Goal: Task Accomplishment & Management: Use online tool/utility

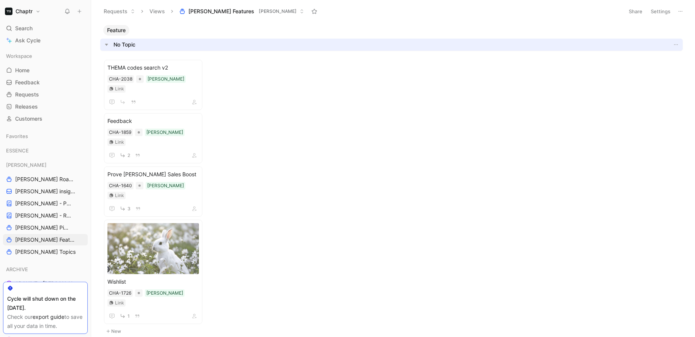
click at [683, 11] on use at bounding box center [681, 11] width 4 height 1
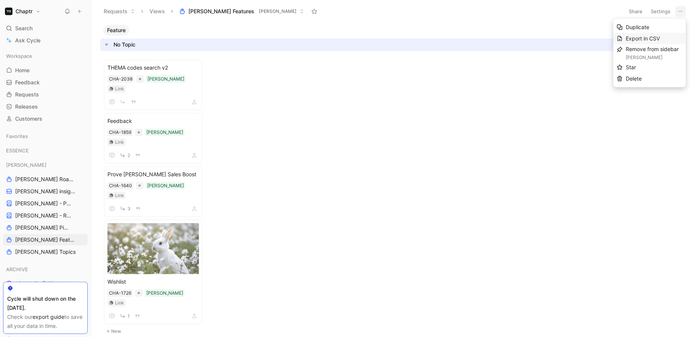
click at [664, 33] on div "Export in CSV" at bounding box center [650, 38] width 73 height 11
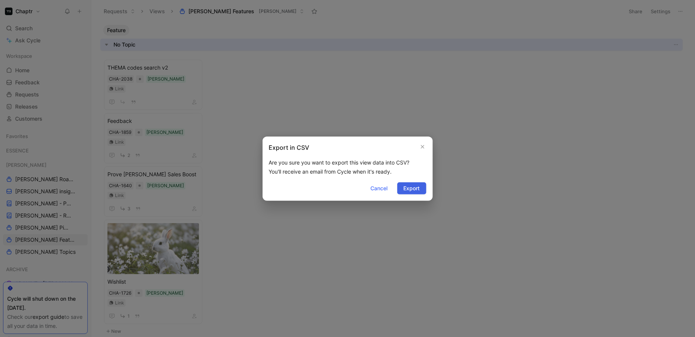
click at [413, 190] on span "Export" at bounding box center [412, 188] width 16 height 9
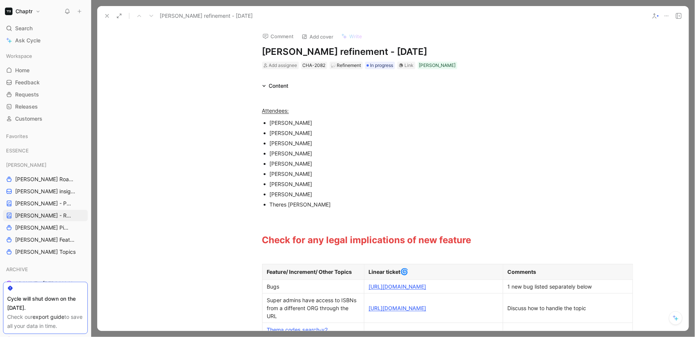
click at [360, 49] on h1 "[PERSON_NAME] refinement - [DATE]" at bounding box center [393, 52] width 262 height 12
click at [359, 52] on h1 "[PERSON_NAME] refinement - [DATE]" at bounding box center [393, 52] width 262 height 12
click at [222, 79] on div "Comment Add cover Write [PERSON_NAME] refinement - [DATE] Add assignee CHA-2082…" at bounding box center [393, 179] width 592 height 306
click at [108, 14] on icon at bounding box center [107, 16] width 6 height 6
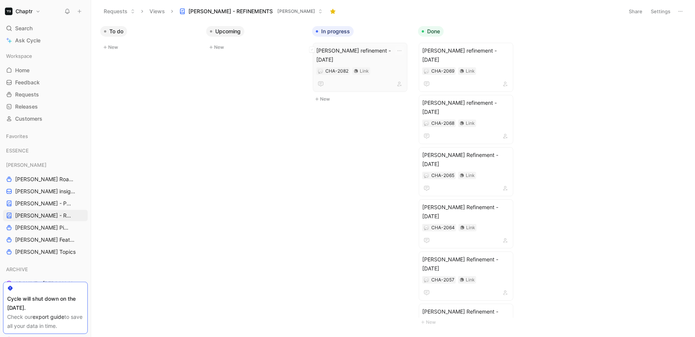
click at [359, 47] on span "Reedy refinement - 16.09.25" at bounding box center [361, 55] width 88 height 18
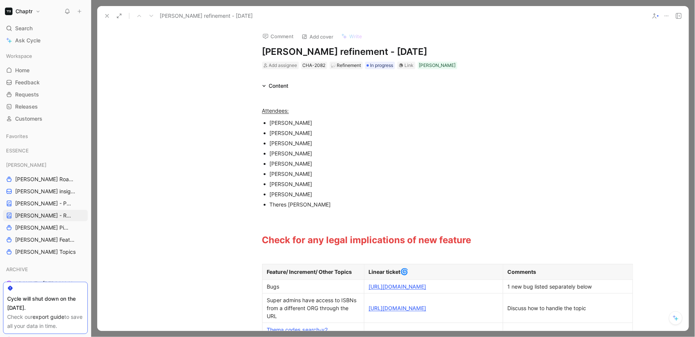
click at [109, 16] on icon at bounding box center [107, 16] width 6 height 6
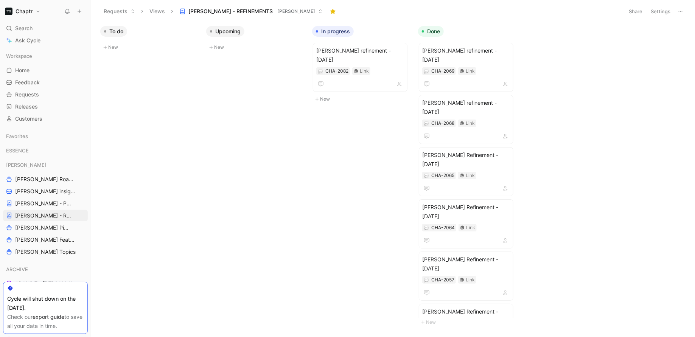
click at [109, 16] on button "Requests" at bounding box center [119, 11] width 38 height 11
click at [371, 48] on span "Reedy refinement - 16.09.25" at bounding box center [361, 55] width 88 height 18
